Goal: Task Accomplishment & Management: Complete application form

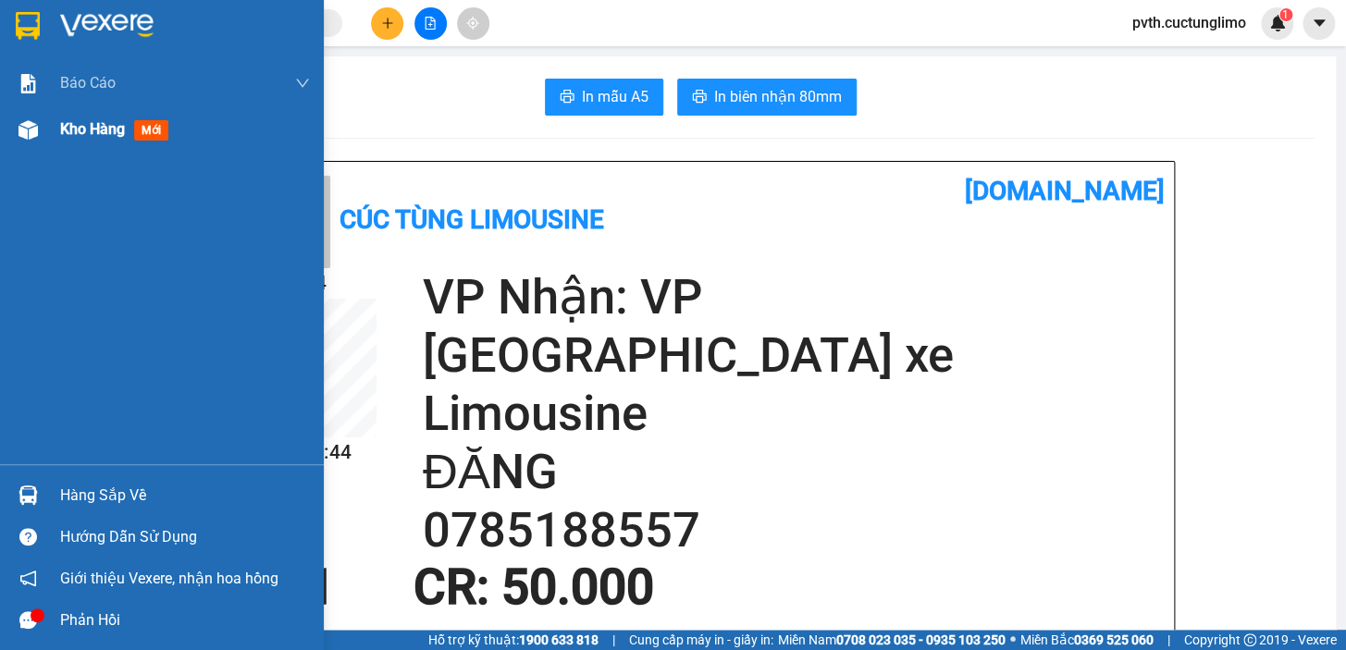
click at [86, 132] on span "Kho hàng" at bounding box center [92, 129] width 65 height 18
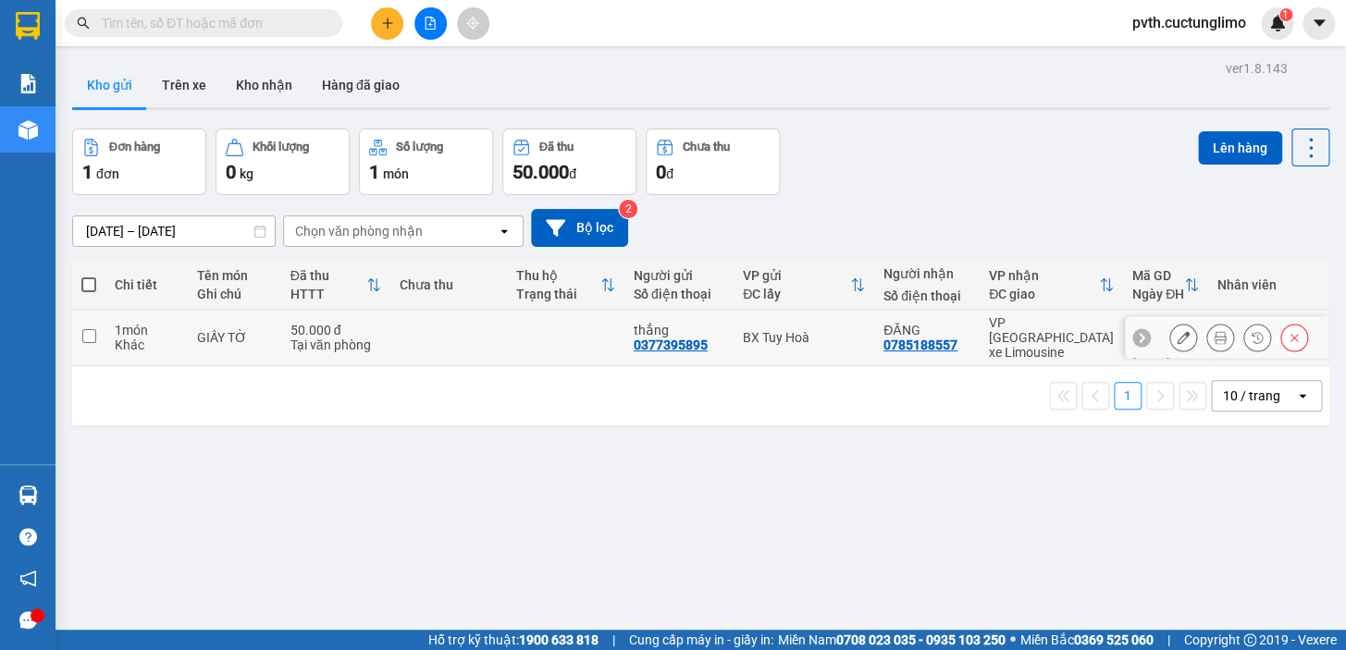
click at [86, 329] on input "checkbox" at bounding box center [89, 336] width 14 height 14
checkbox input "true"
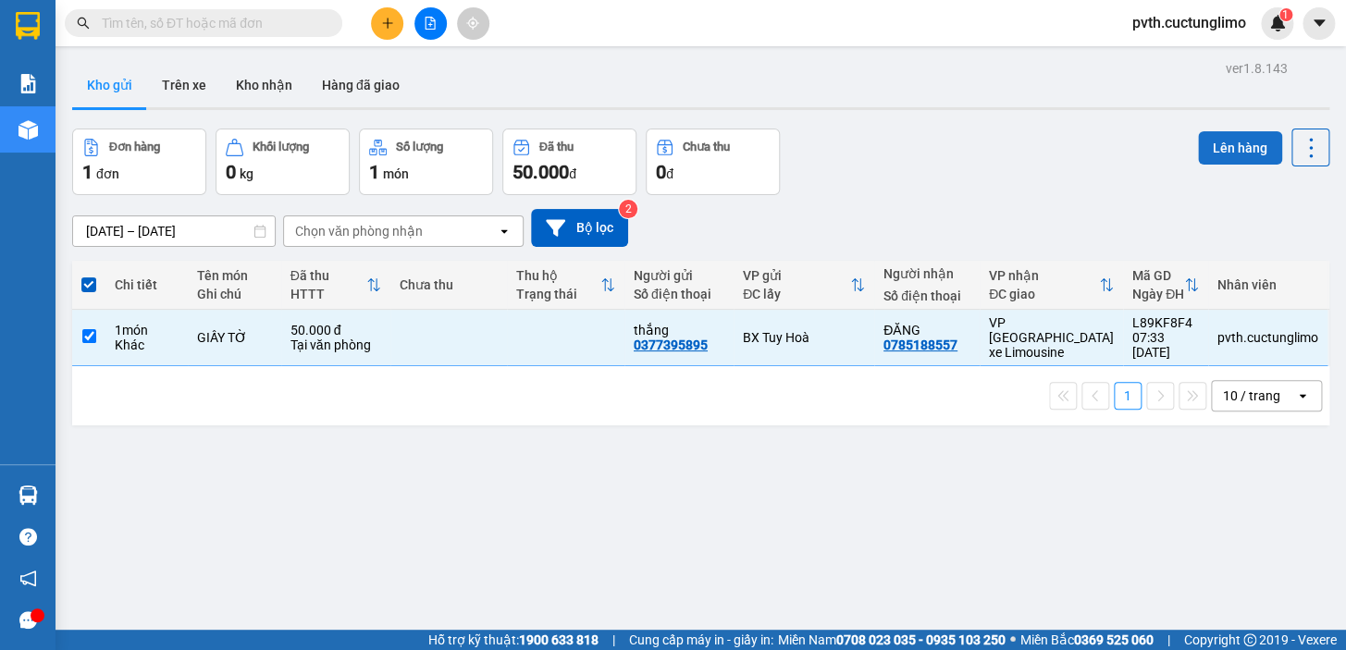
click at [1222, 146] on button "Lên hàng" at bounding box center [1240, 147] width 84 height 33
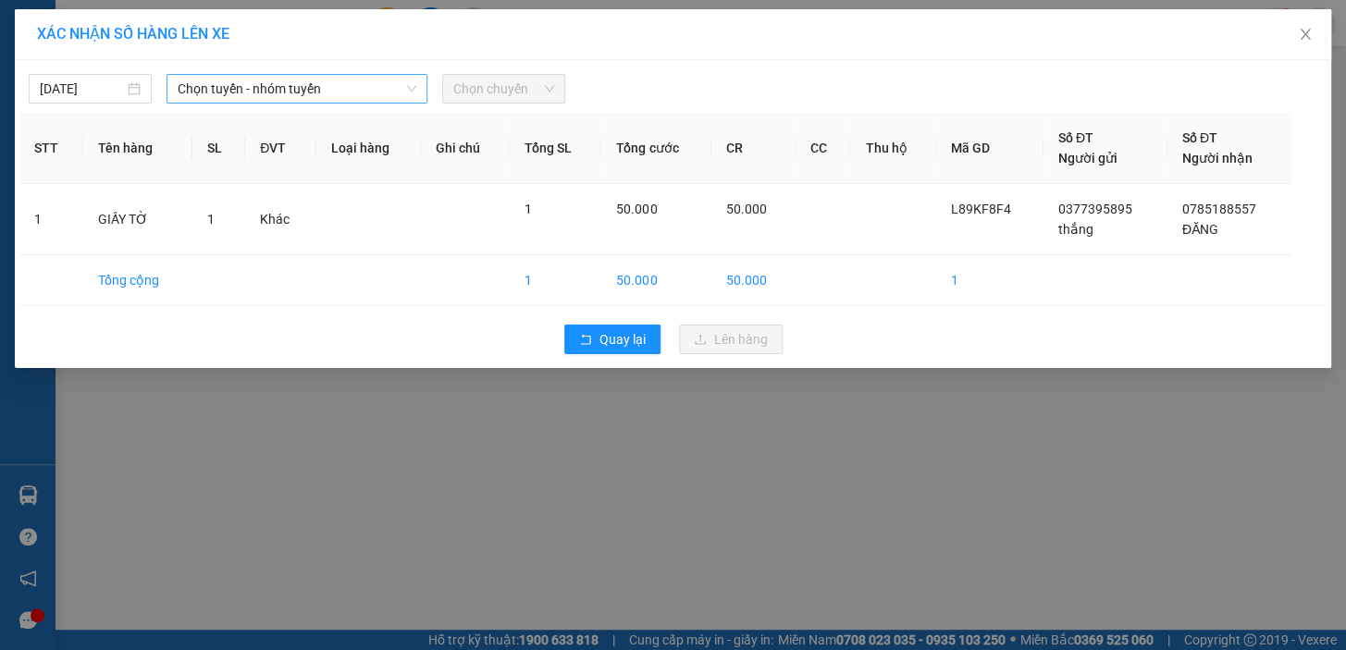
click at [230, 91] on span "Chọn tuyến - nhóm tuyến" at bounding box center [297, 89] width 239 height 28
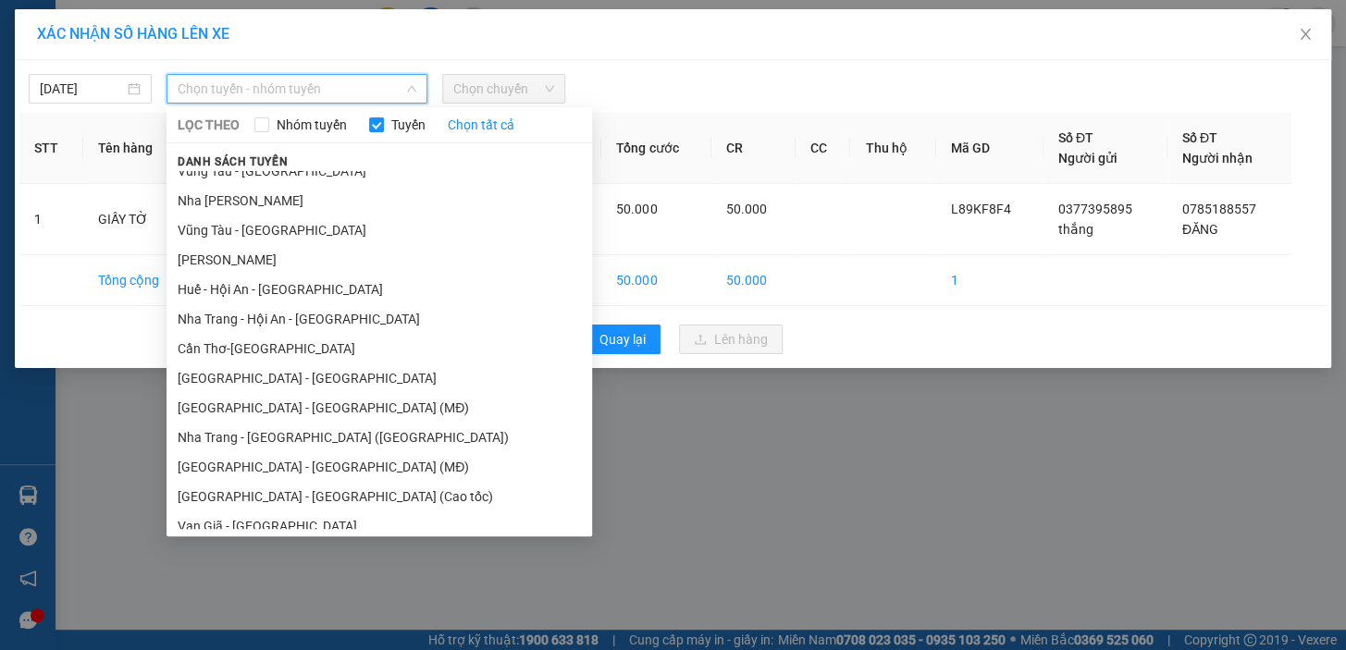
scroll to position [412, 0]
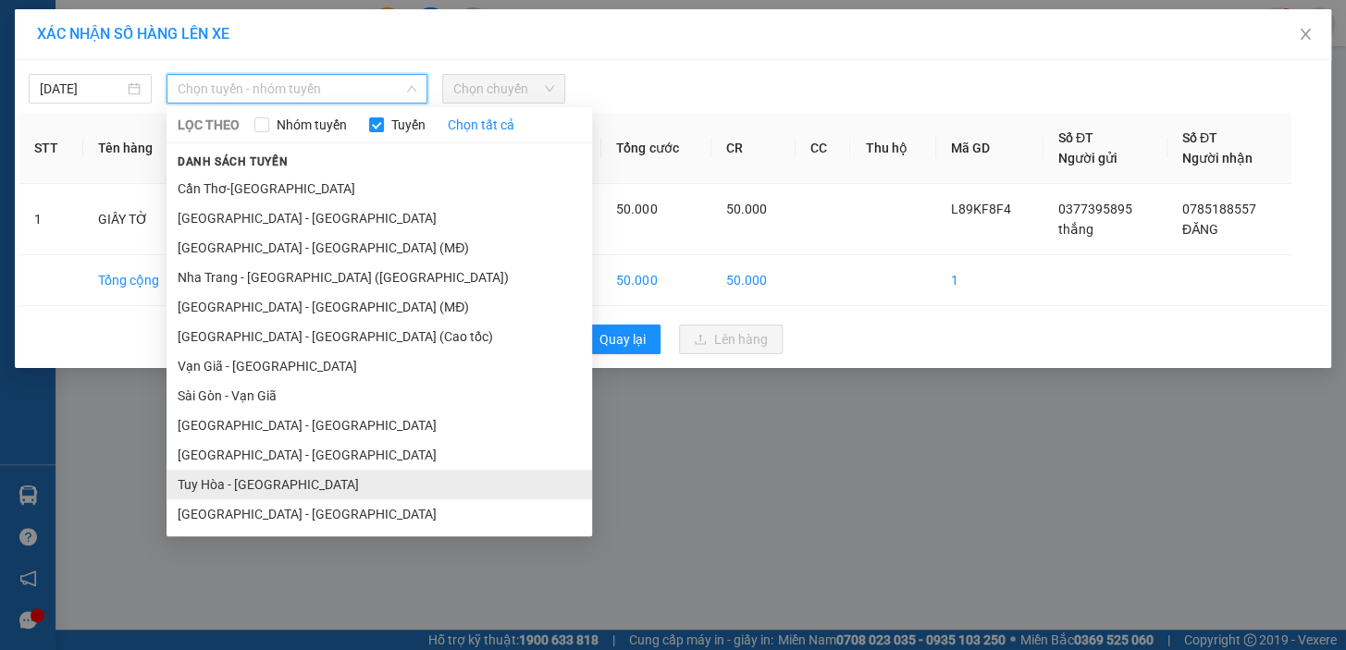
click at [251, 483] on li "Tuy Hòa - [GEOGRAPHIC_DATA]" at bounding box center [378, 485] width 425 height 30
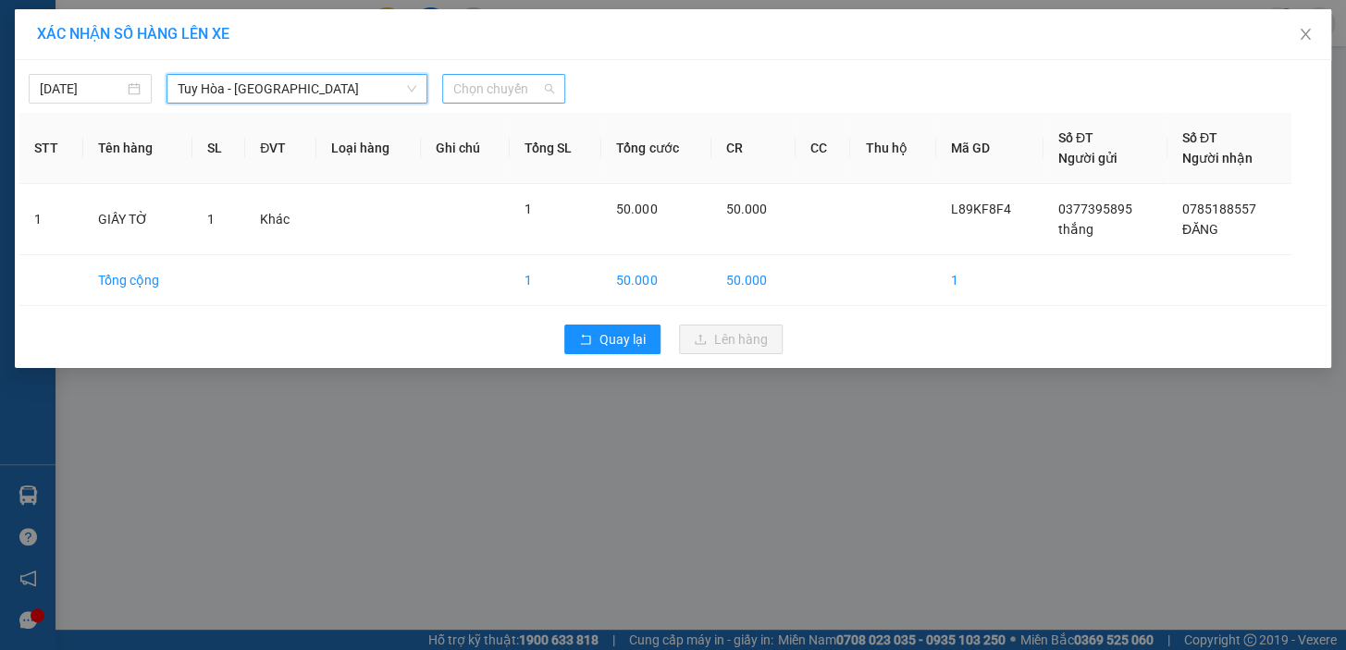
click at [496, 83] on span "Chọn chuyến" at bounding box center [503, 89] width 101 height 28
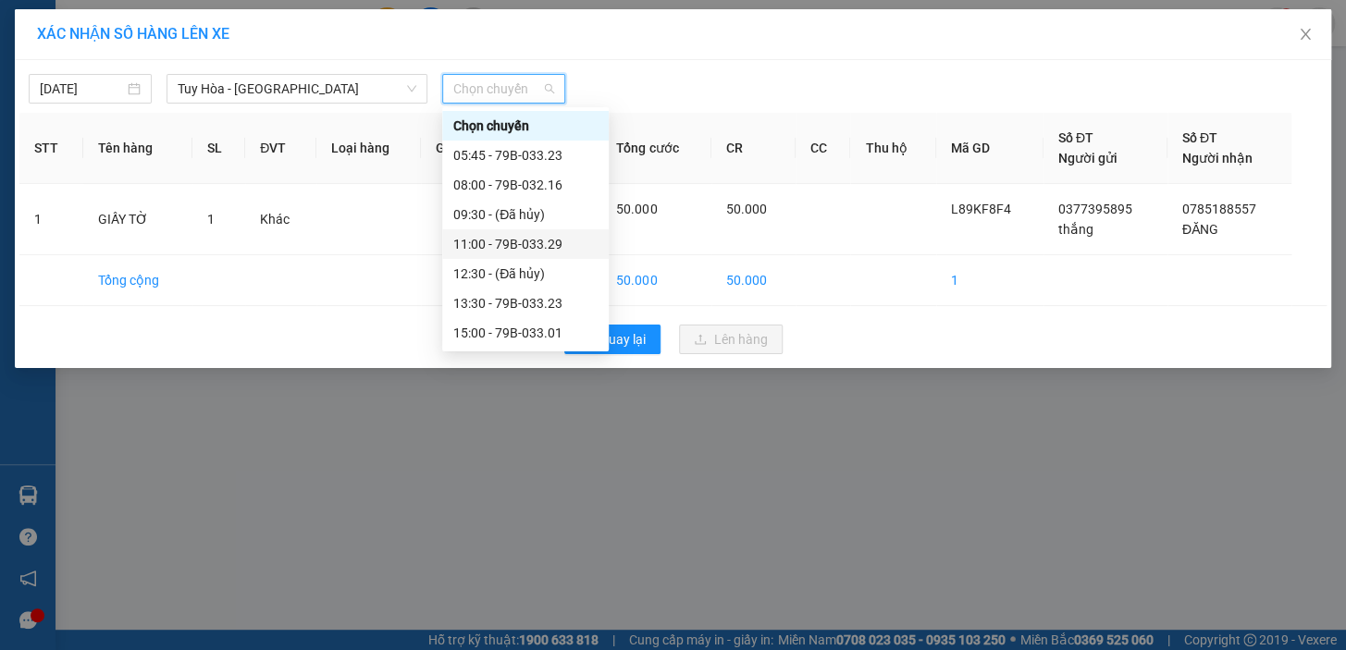
click at [542, 245] on div "11:00 - 79B-033.29" at bounding box center [525, 244] width 144 height 20
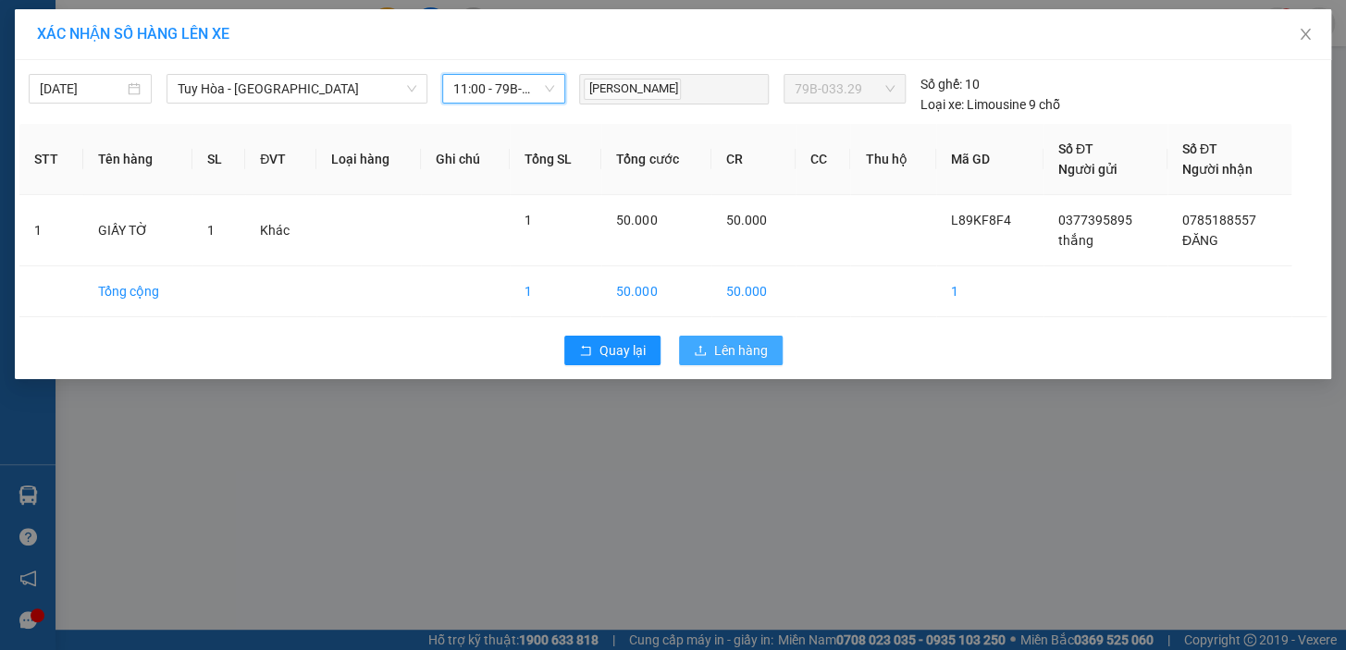
click at [726, 363] on button "Lên hàng" at bounding box center [731, 351] width 104 height 30
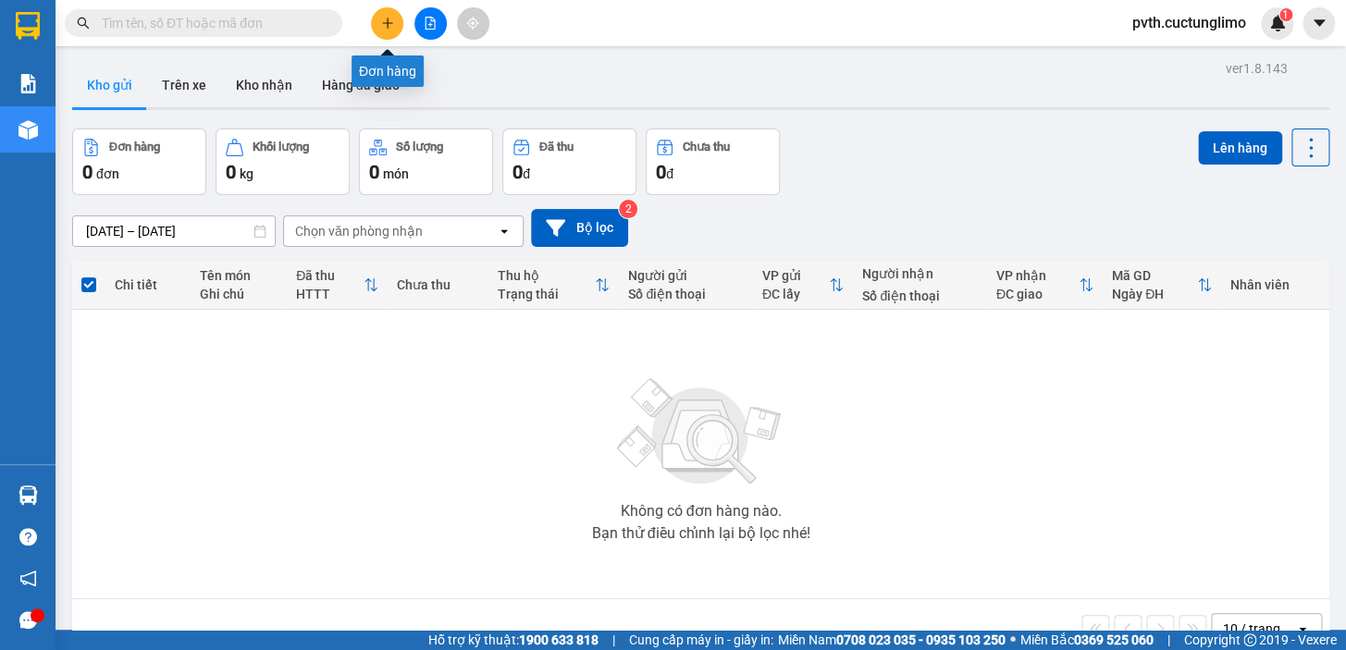
click at [386, 29] on icon "plus" at bounding box center [387, 23] width 13 height 13
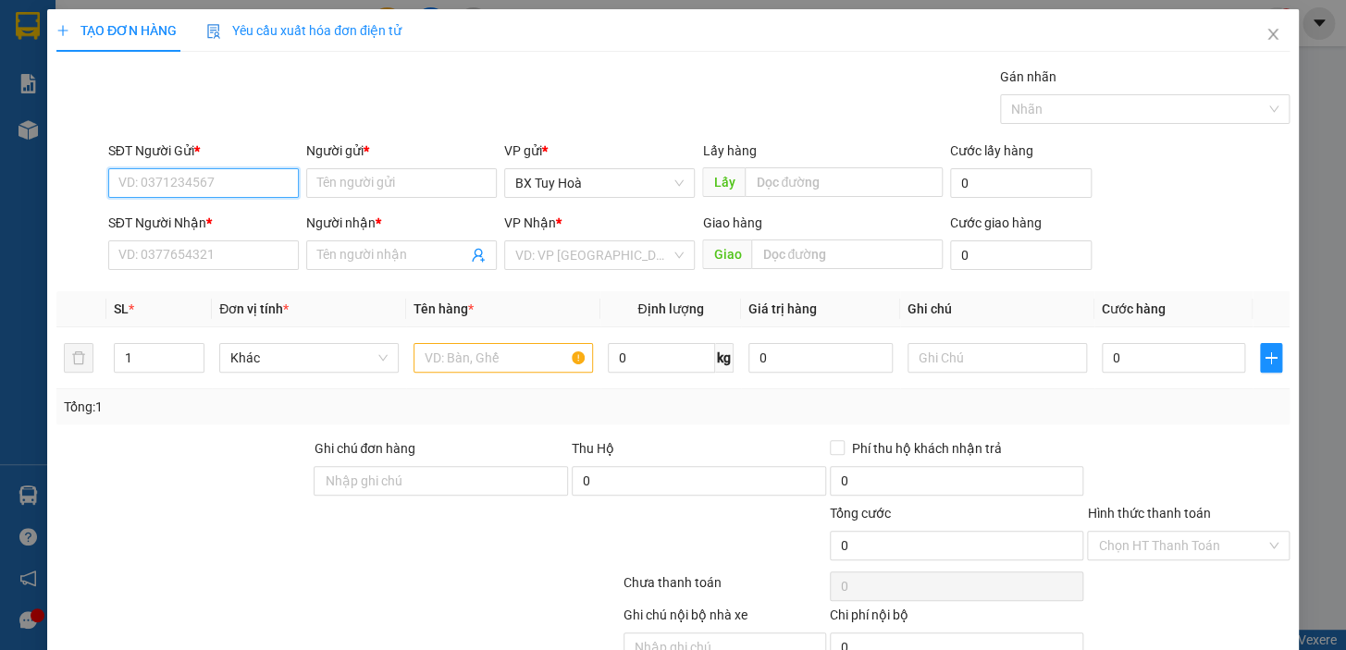
click at [256, 186] on input "SĐT Người Gửi *" at bounding box center [203, 183] width 191 height 30
type input "0393661571"
click at [350, 185] on input "Người gửi *" at bounding box center [401, 183] width 191 height 30
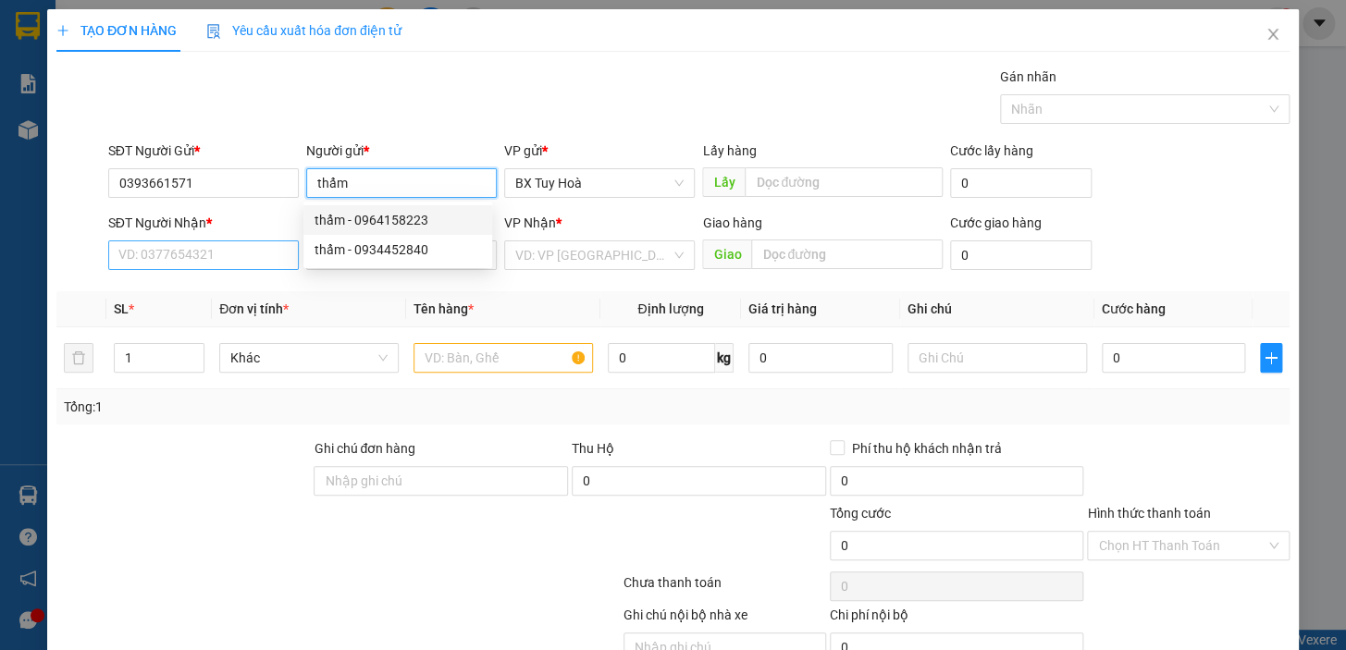
type input "thẩm"
click at [227, 253] on input "SĐT Người Nhận *" at bounding box center [203, 255] width 191 height 30
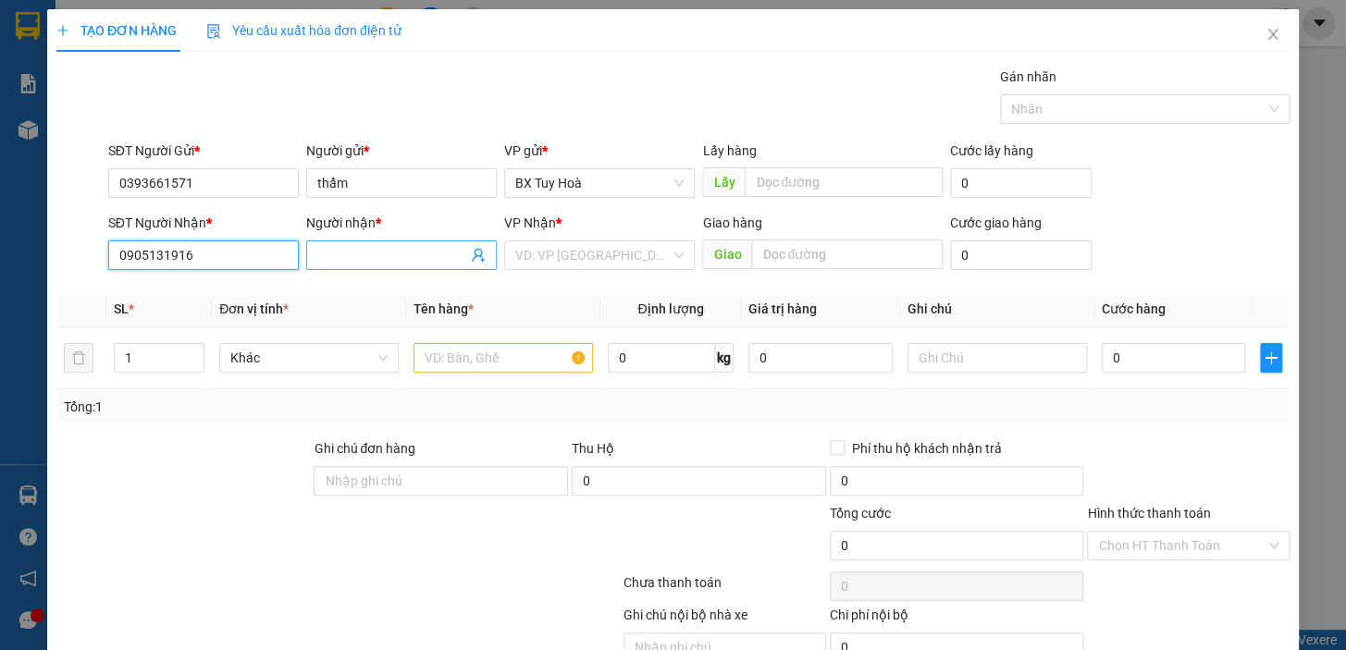
type input "0905131916"
click at [422, 254] on input "Người nhận *" at bounding box center [392, 255] width 150 height 20
type input "bs tùng"
click at [639, 262] on input "search" at bounding box center [592, 255] width 155 height 28
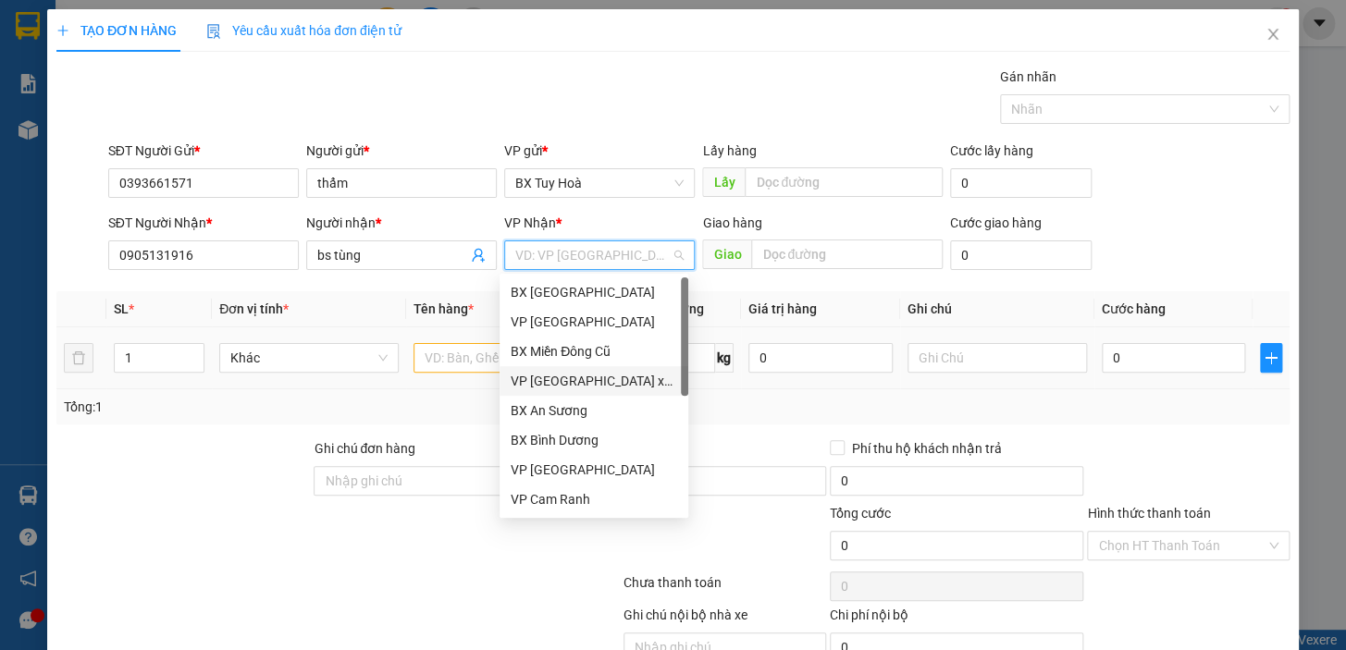
drag, startPoint x: 629, startPoint y: 375, endPoint x: 560, endPoint y: 376, distance: 68.5
click at [628, 376] on div "VP [GEOGRAPHIC_DATA] xe Limousine" at bounding box center [594, 381] width 166 height 20
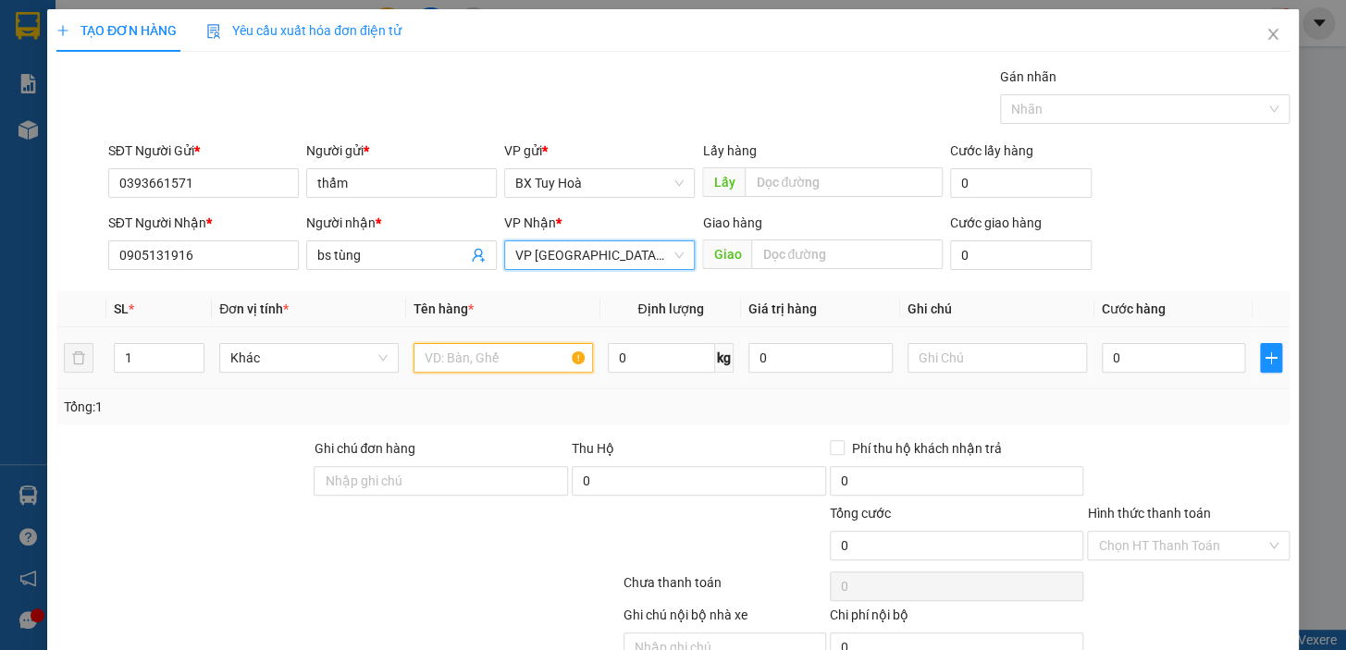
click at [536, 363] on input "text" at bounding box center [502, 358] width 179 height 30
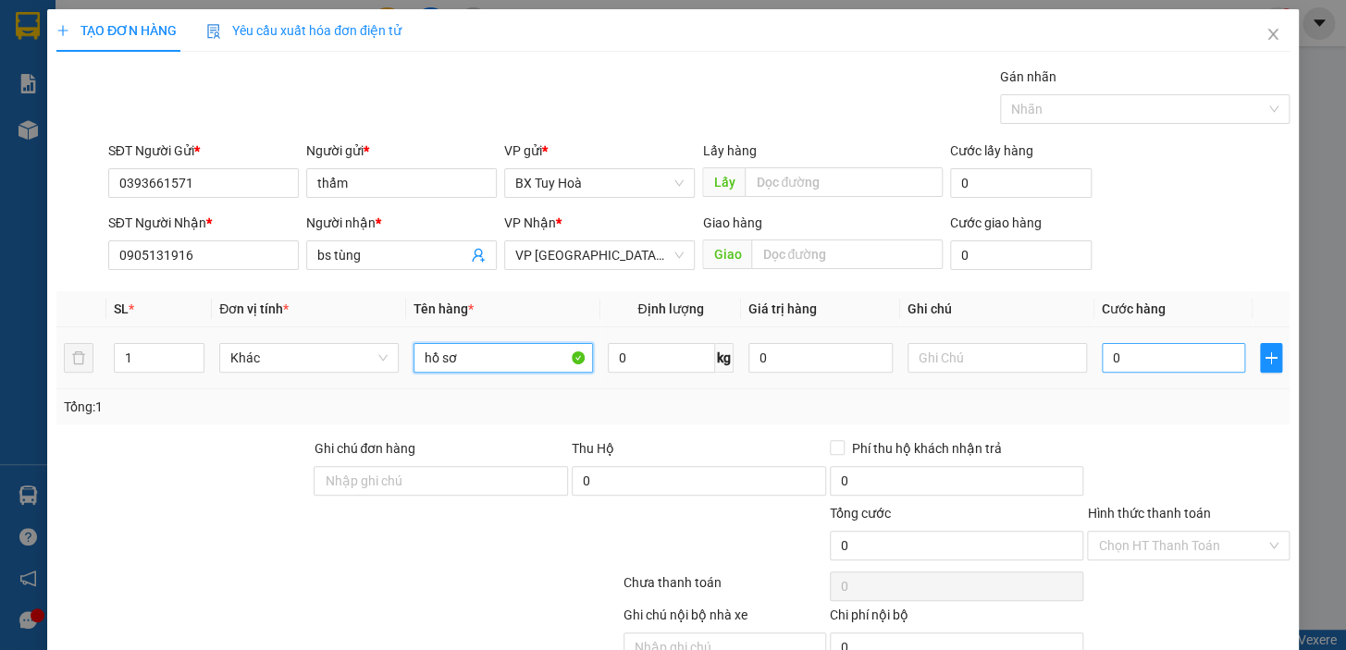
type input "hồ sơ"
click at [1106, 361] on input "0" at bounding box center [1174, 358] width 144 height 30
type input "3"
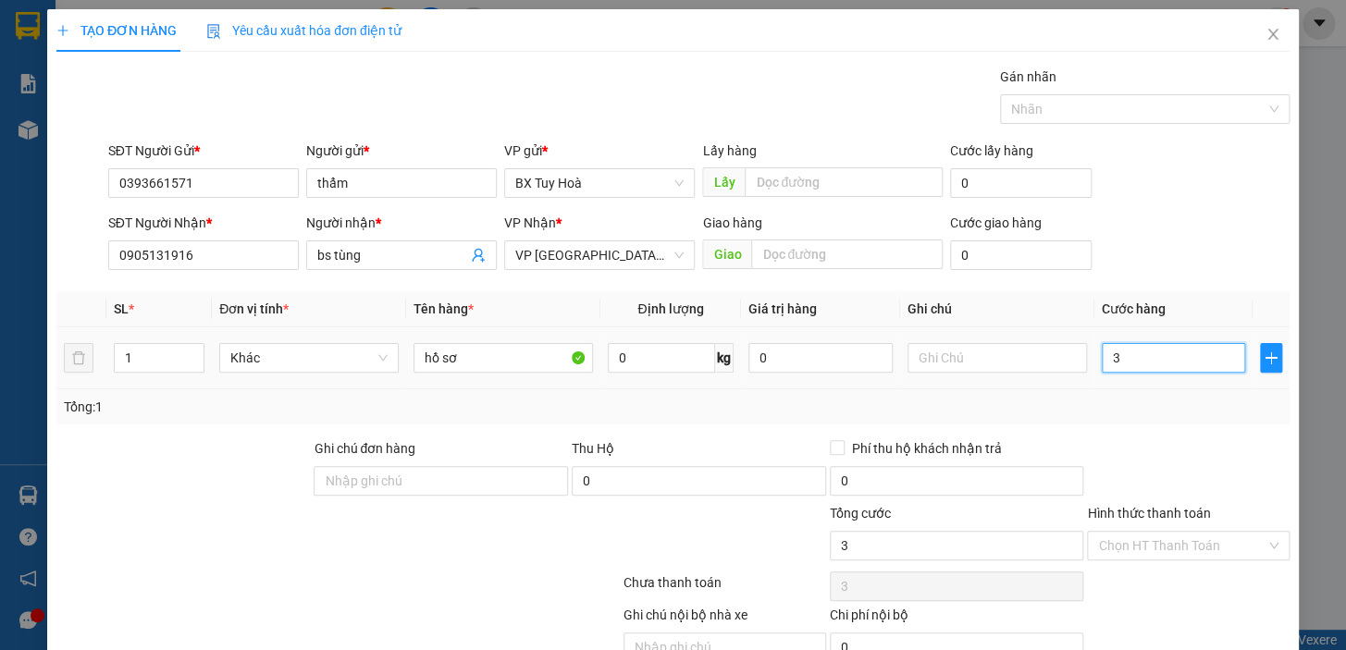
type input "30"
type input "300"
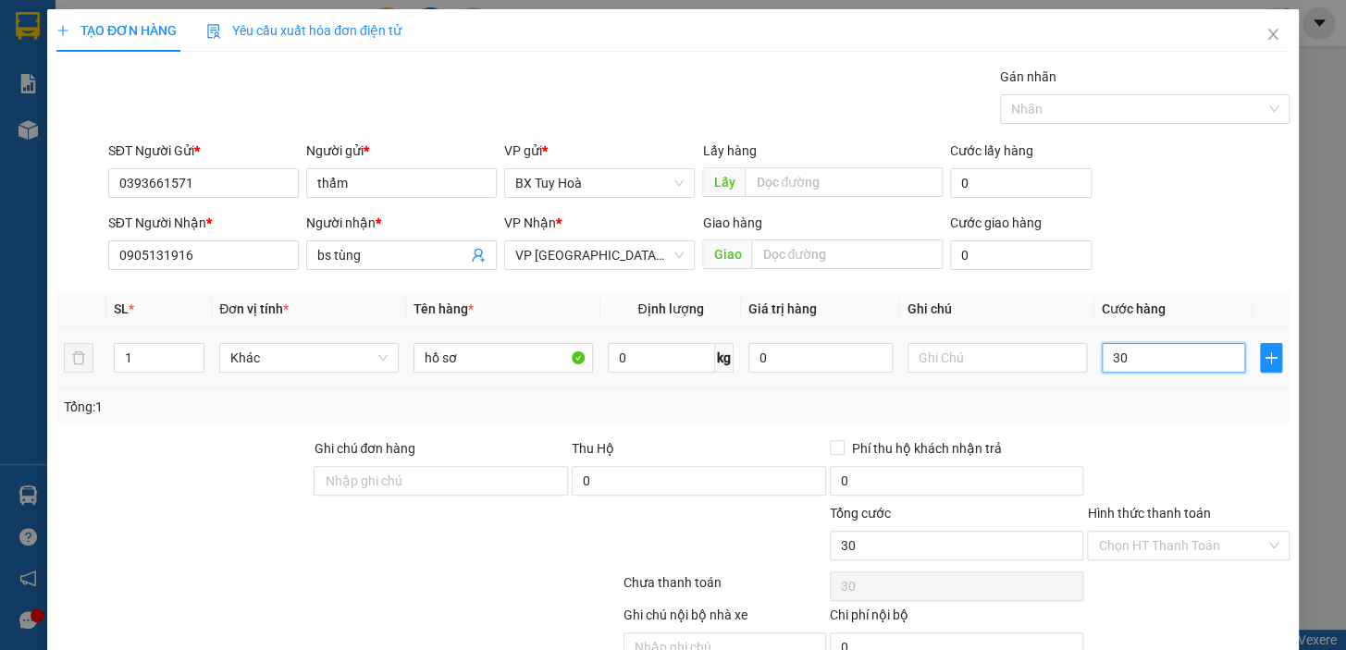
type input "300"
type input "3.000"
type input "30.000"
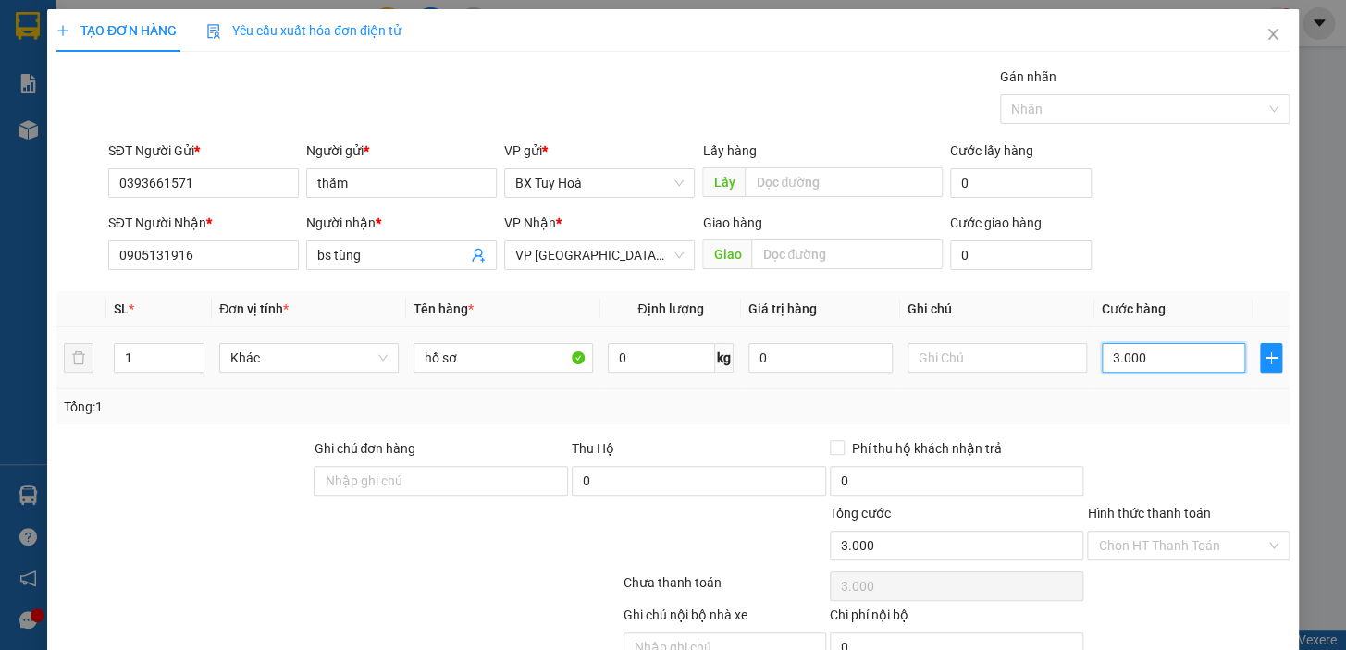
type input "30.000"
click at [1164, 550] on input "Hình thức thanh toán" at bounding box center [1181, 546] width 167 height 28
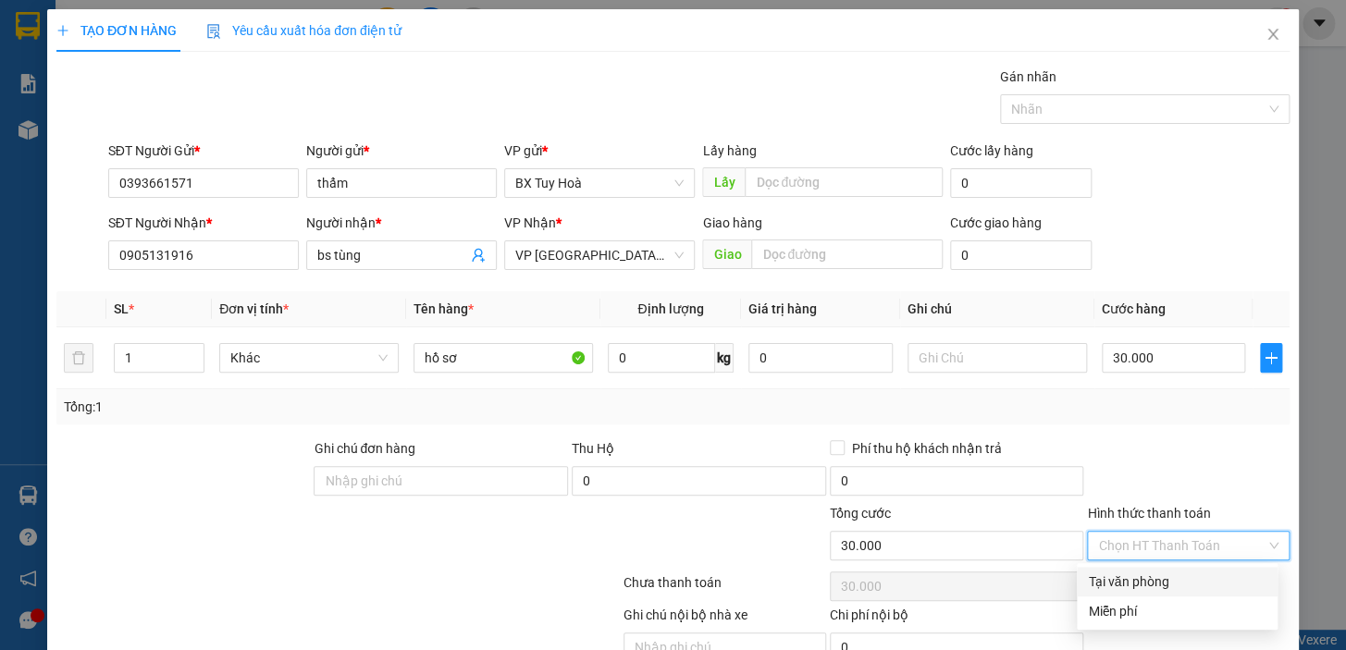
click at [1164, 583] on div "Tại văn phòng" at bounding box center [1177, 582] width 179 height 20
type input "0"
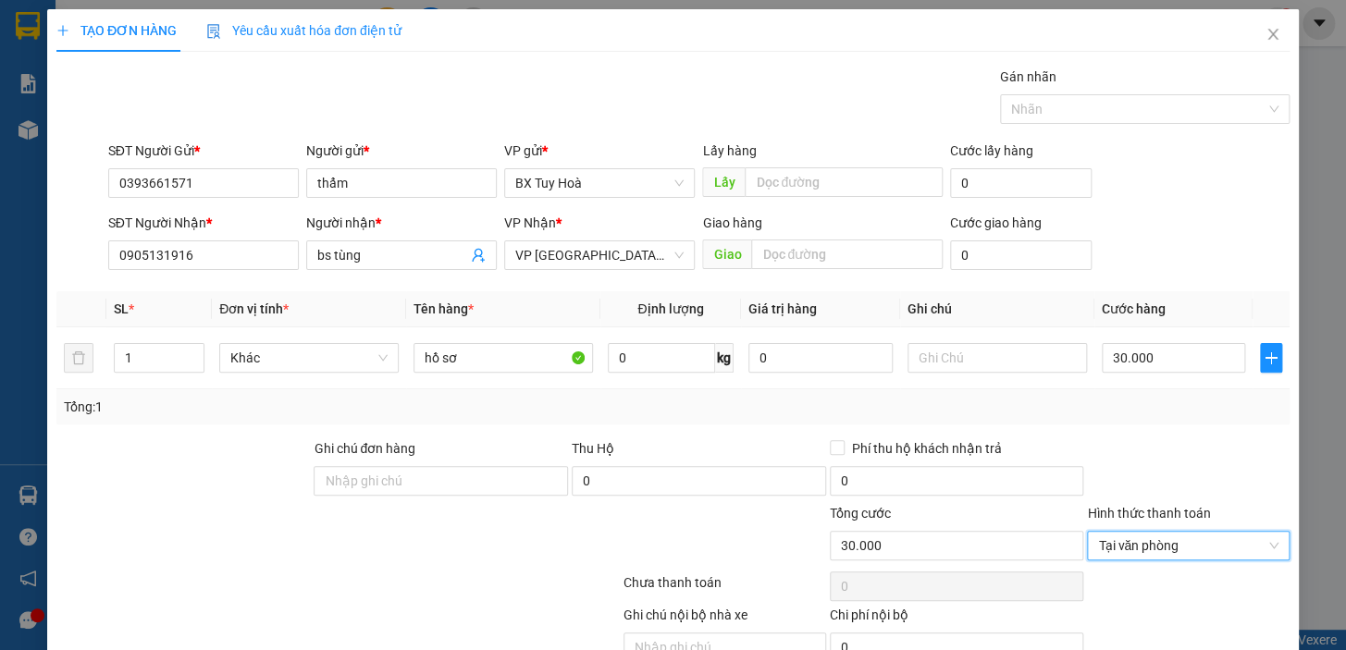
scroll to position [91, 0]
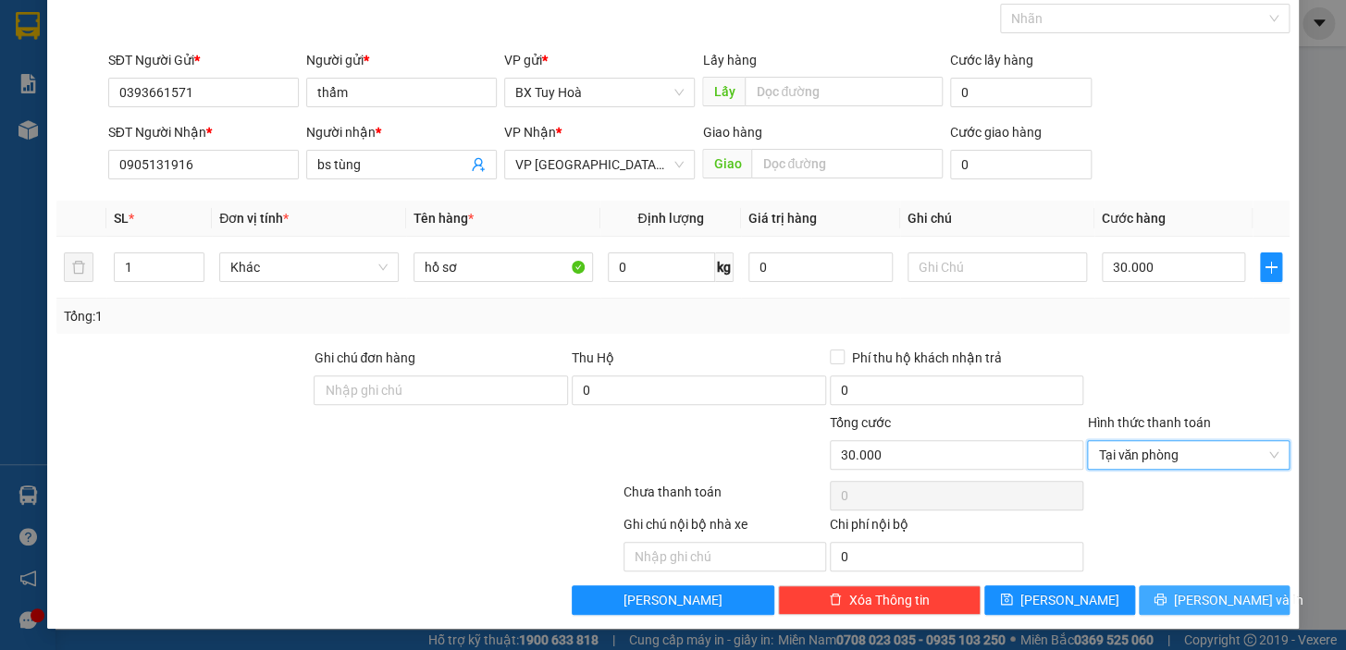
click at [1165, 597] on icon "printer" at bounding box center [1159, 599] width 13 height 13
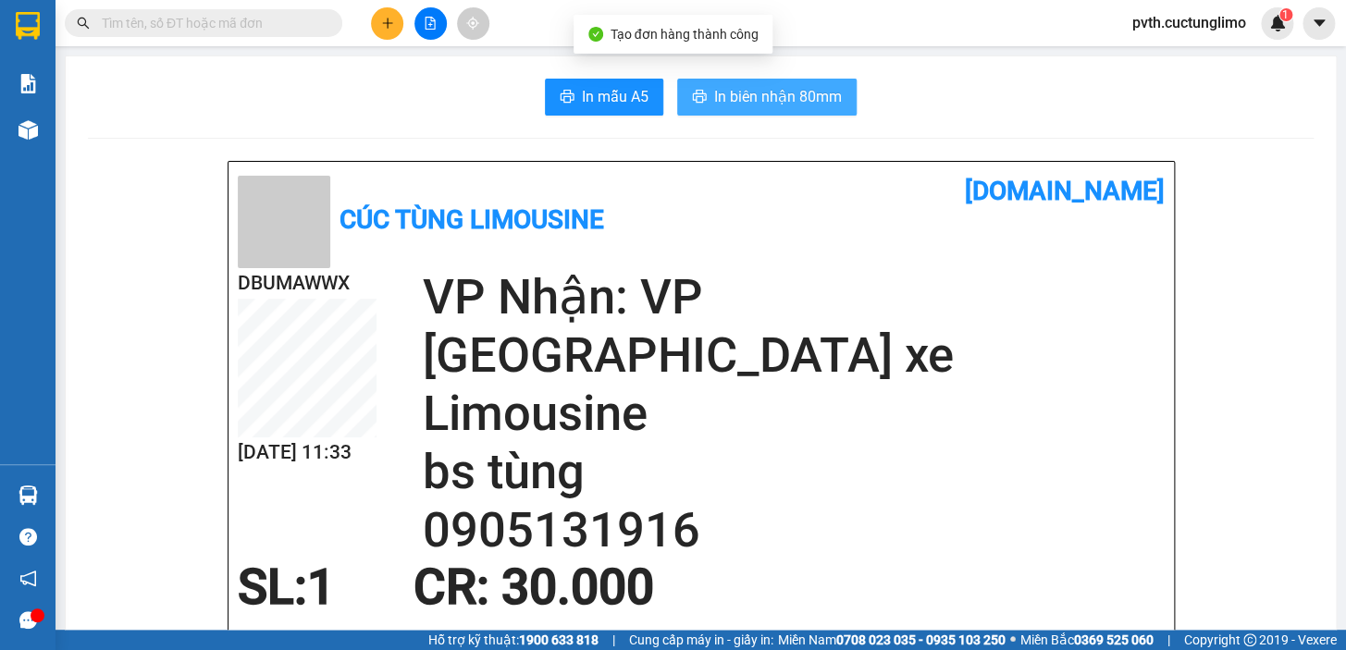
click at [829, 90] on span "In biên nhận 80mm" at bounding box center [778, 96] width 128 height 23
click at [813, 105] on span "In biên nhận 80mm" at bounding box center [778, 96] width 128 height 23
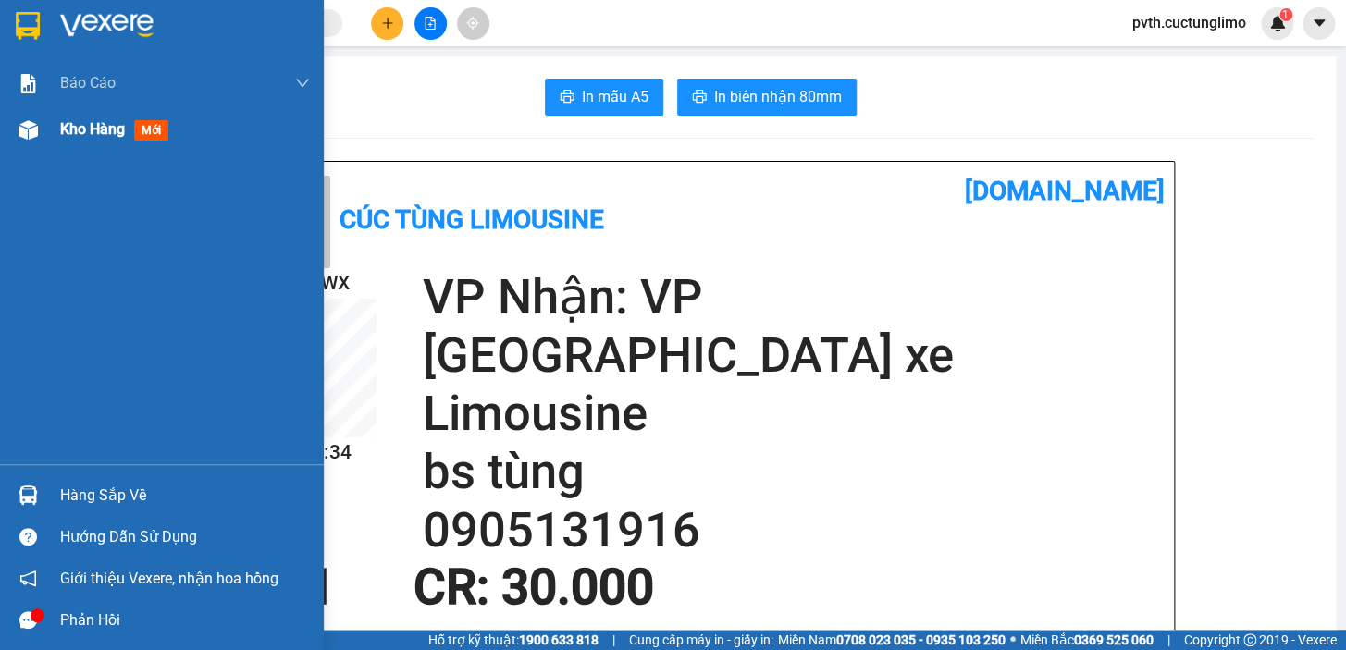
click at [105, 117] on div "Kho hàng mới" at bounding box center [118, 128] width 116 height 23
